Goal: Find specific page/section: Find specific page/section

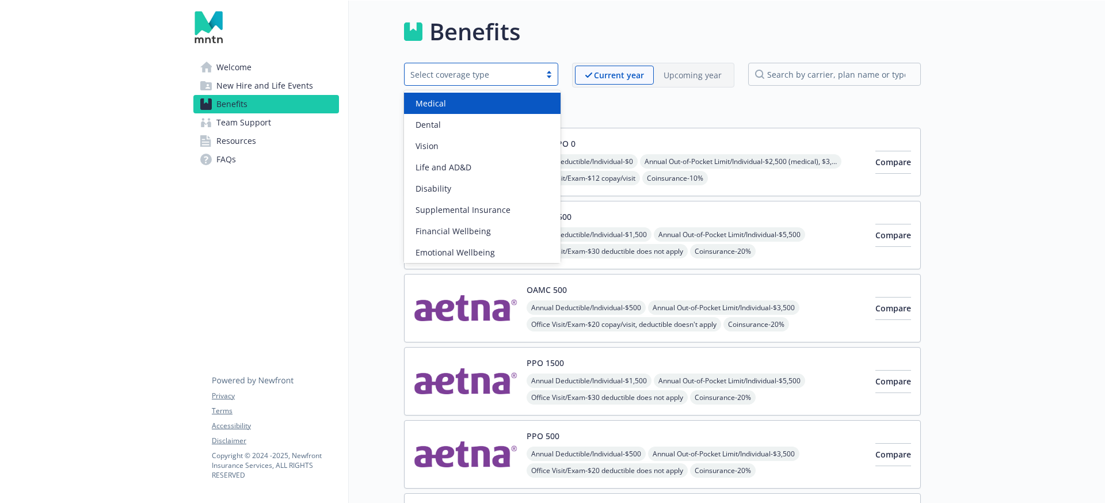
click at [551, 68] on div "Select coverage type" at bounding box center [481, 74] width 154 height 23
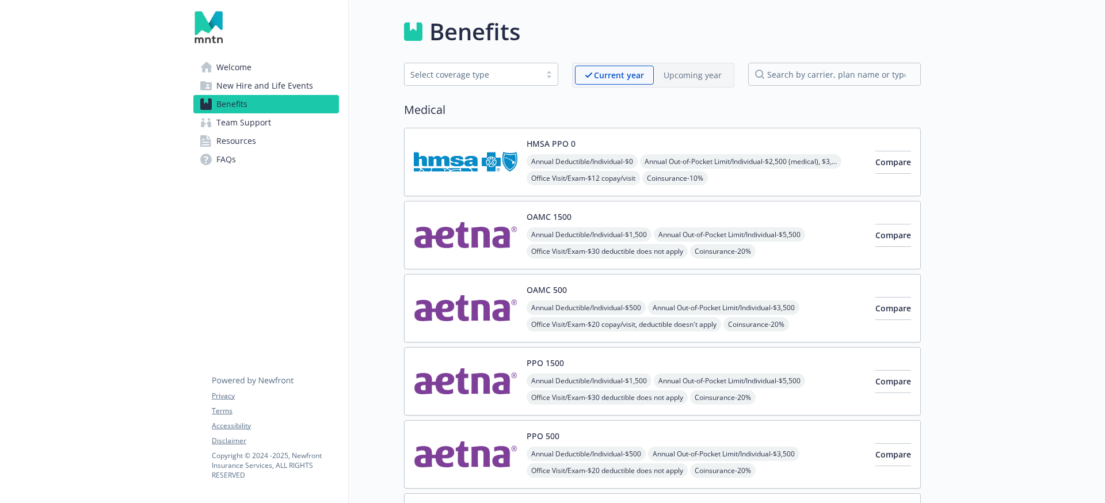
click at [257, 125] on span "Team Support" at bounding box center [243, 122] width 55 height 18
